Goal: Check status

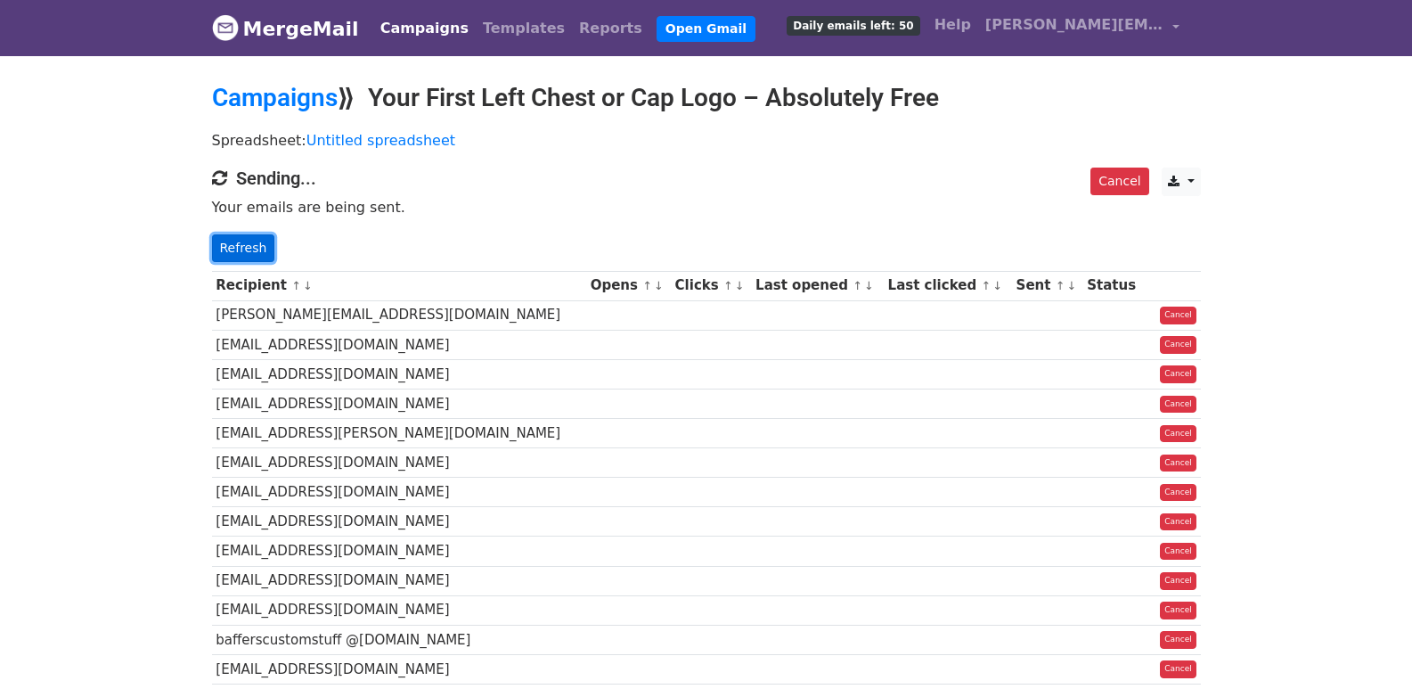
click at [233, 246] on link "Refresh" at bounding box center [243, 248] width 63 height 28
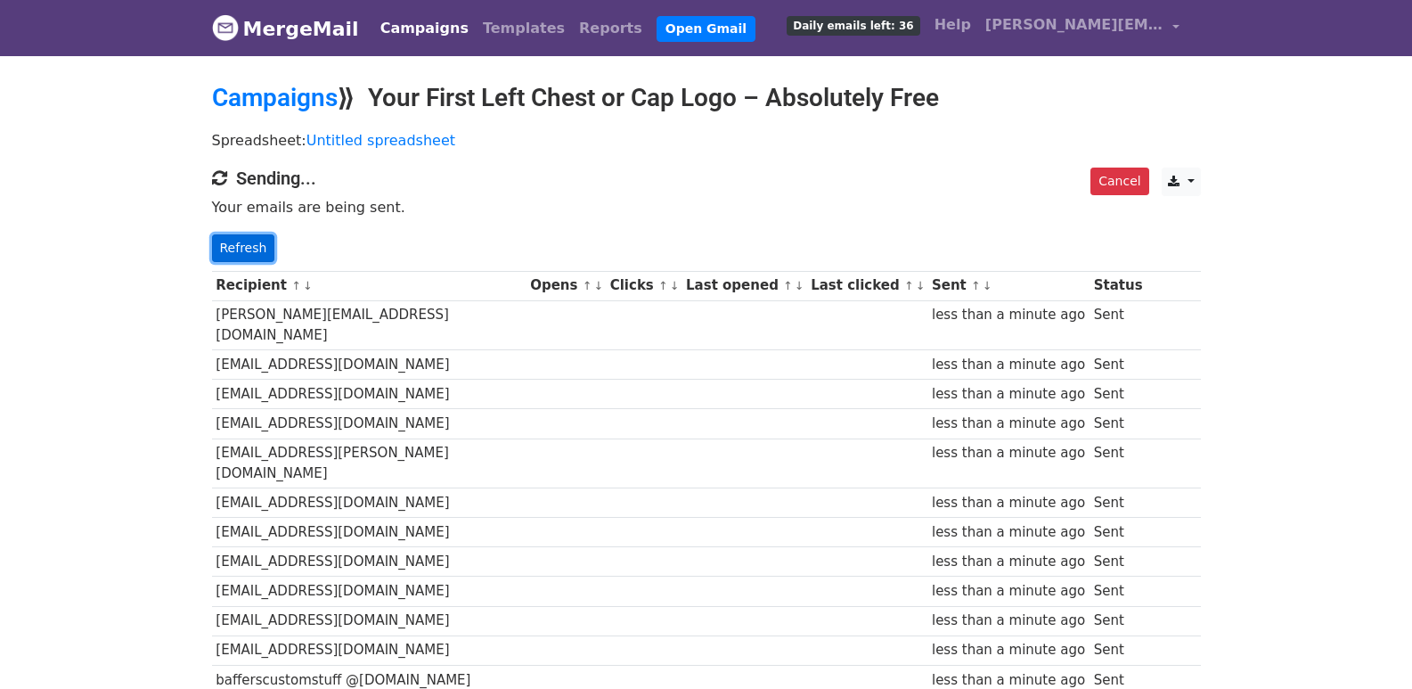
click at [262, 253] on link "Refresh" at bounding box center [243, 248] width 63 height 28
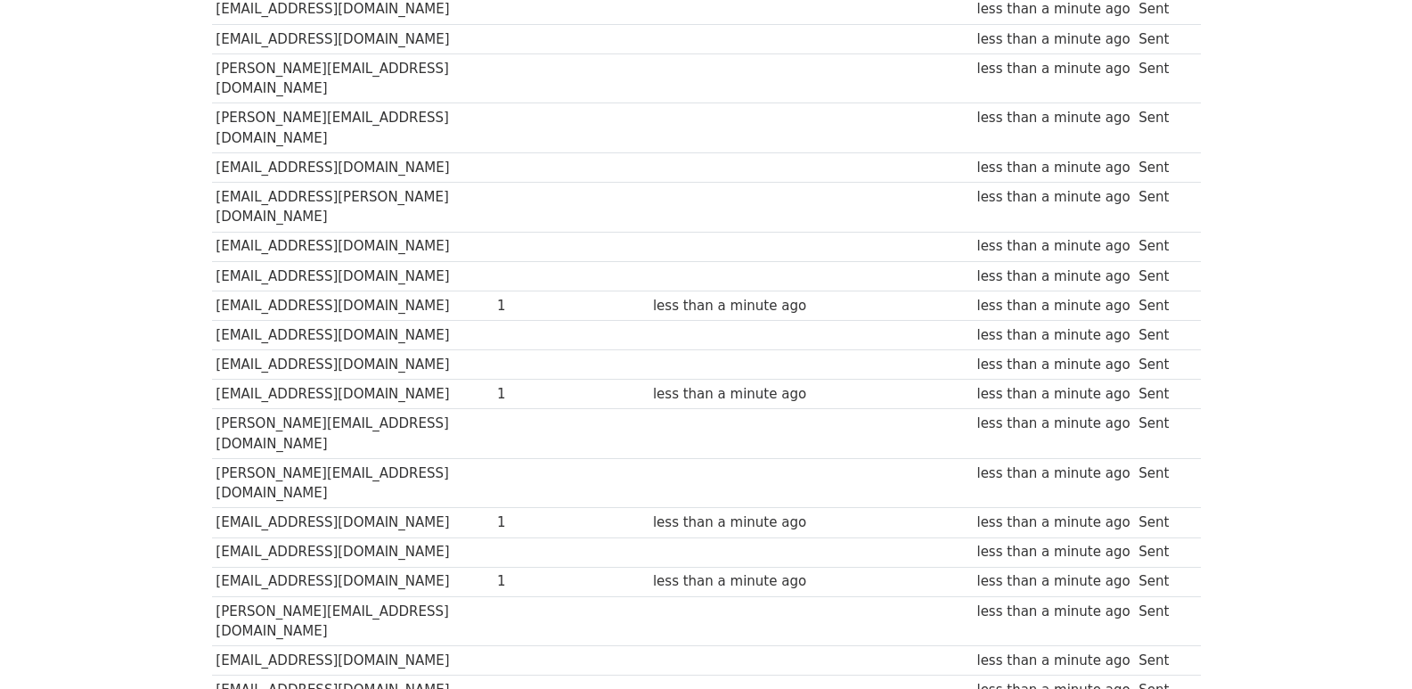
scroll to position [1240, 0]
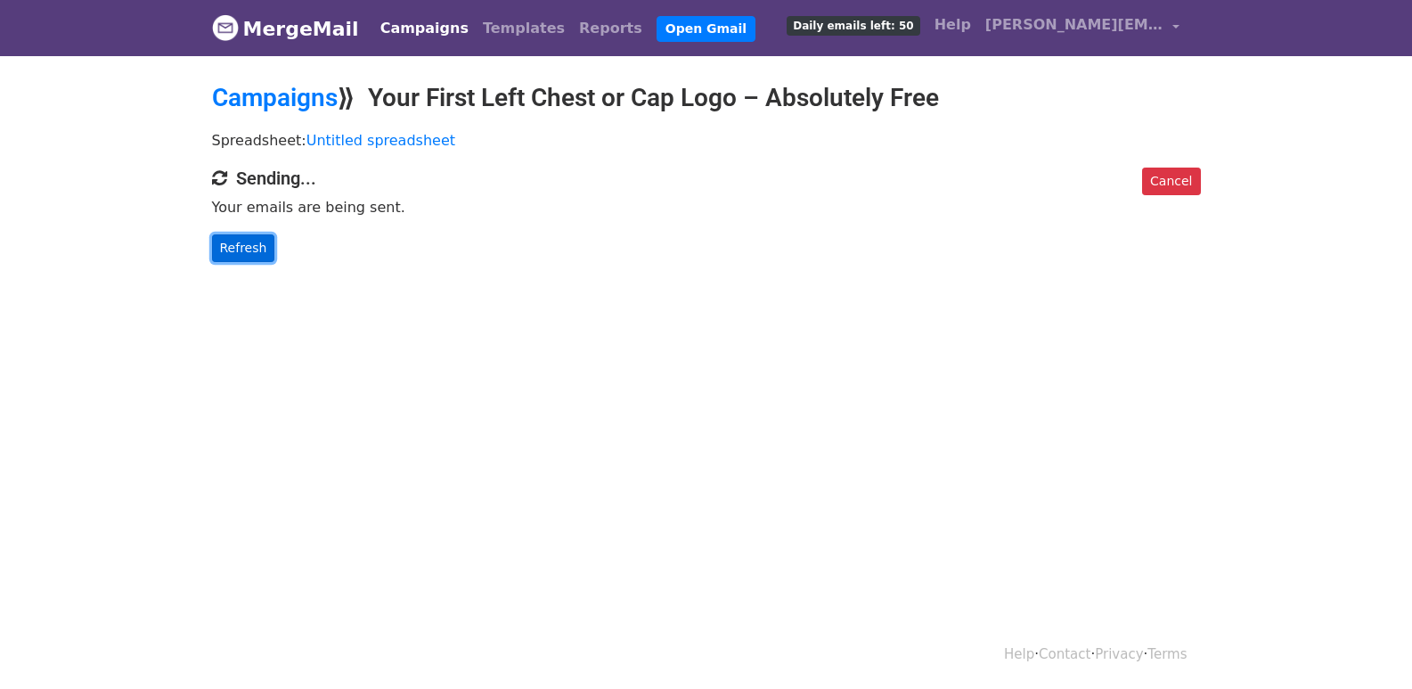
click at [247, 260] on link "Refresh" at bounding box center [243, 248] width 63 height 28
click at [249, 259] on link "Refresh" at bounding box center [243, 248] width 63 height 28
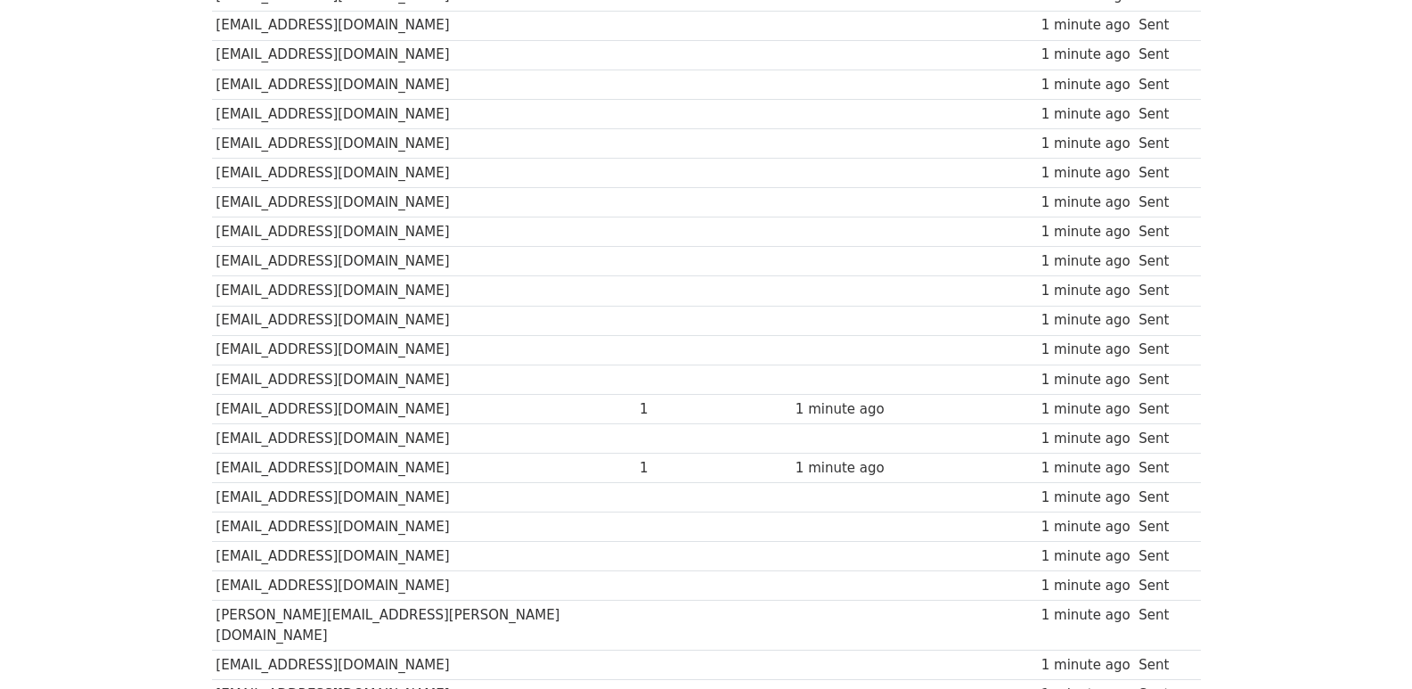
scroll to position [1240, 0]
